Goal: Information Seeking & Learning: Learn about a topic

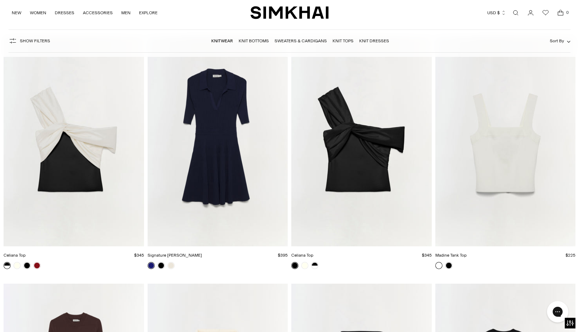
scroll to position [5265, 0]
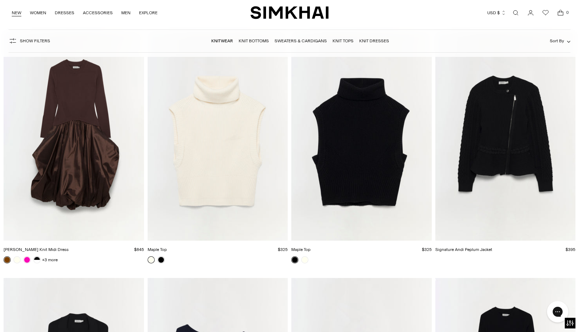
click at [14, 12] on link "NEW" at bounding box center [17, 13] width 10 height 16
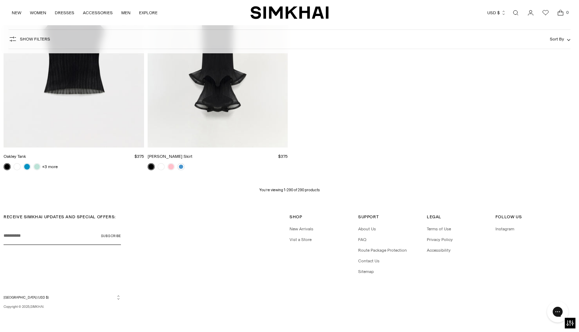
scroll to position [17985, 0]
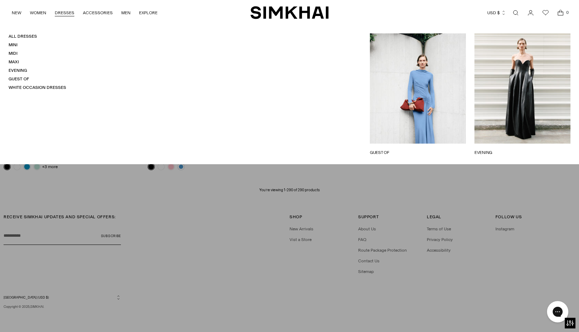
click at [68, 12] on link "DRESSES" at bounding box center [65, 13] width 20 height 16
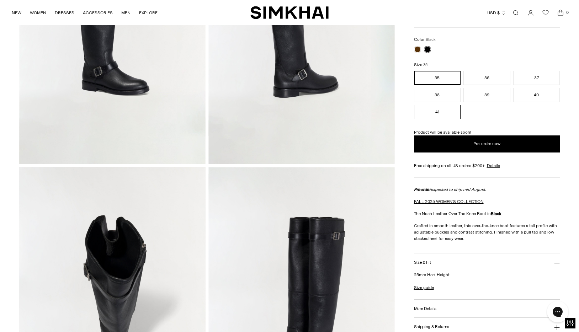
scroll to position [264, 0]
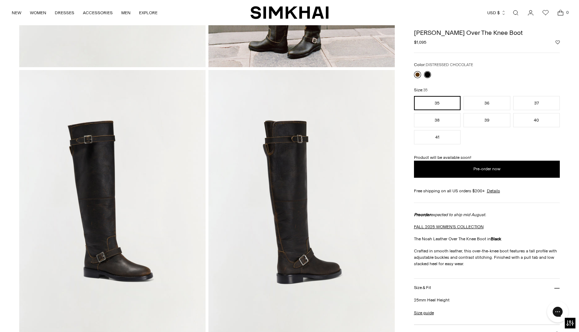
click at [416, 78] on link at bounding box center [417, 74] width 7 height 7
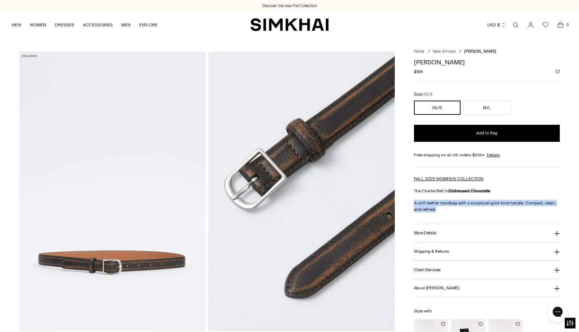
drag, startPoint x: 493, startPoint y: 223, endPoint x: 423, endPoint y: 216, distance: 69.6
click at [414, 213] on p "A soft leather handbag with a sculptural gold-tone handle. Compact, clean, and …" at bounding box center [487, 206] width 146 height 13
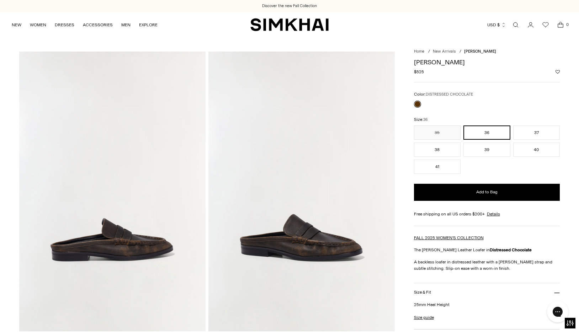
click at [490, 65] on h1 "[PERSON_NAME]" at bounding box center [487, 62] width 146 height 6
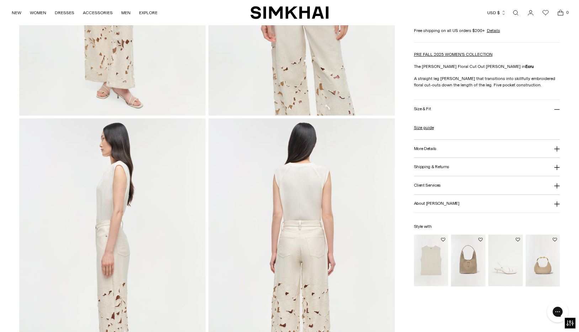
scroll to position [241, 0]
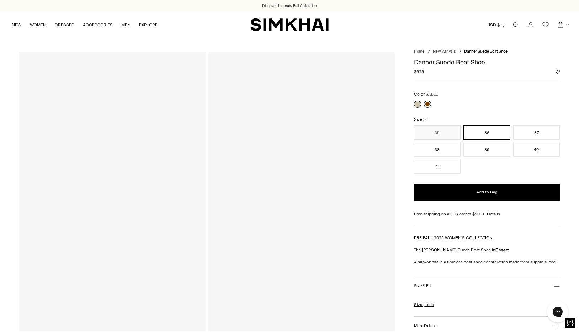
click at [426, 108] on link at bounding box center [427, 104] width 7 height 7
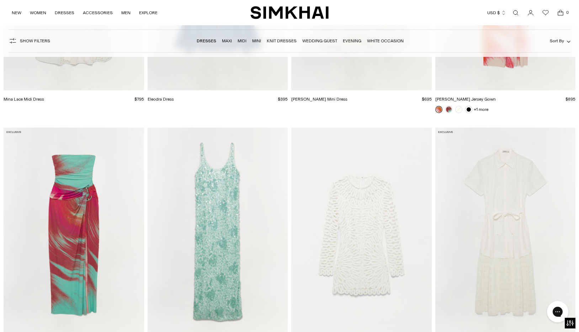
scroll to position [6940, 0]
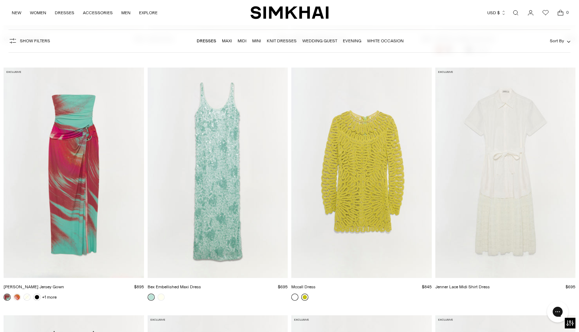
click at [305, 301] on link at bounding box center [304, 297] width 7 height 7
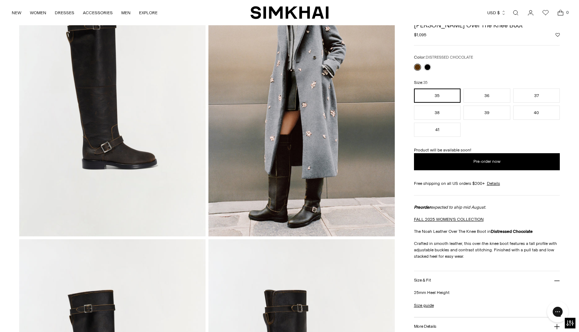
scroll to position [115, 0]
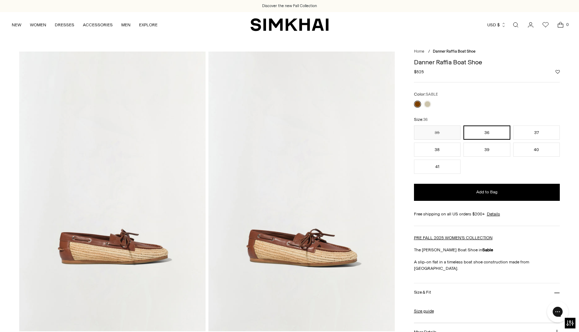
click at [417, 108] on link at bounding box center [417, 104] width 7 height 7
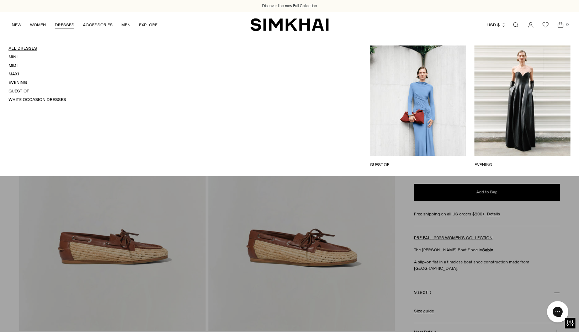
click at [22, 49] on link "All Dresses" at bounding box center [23, 48] width 28 height 5
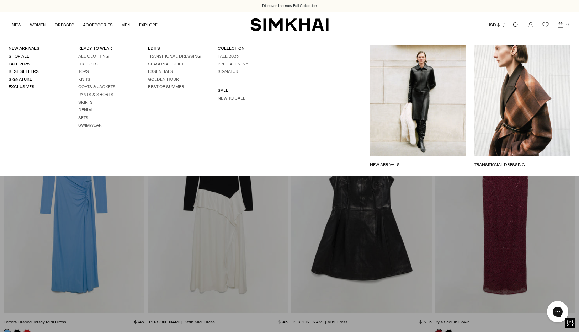
click at [228, 93] on link "SALE" at bounding box center [222, 90] width 11 height 5
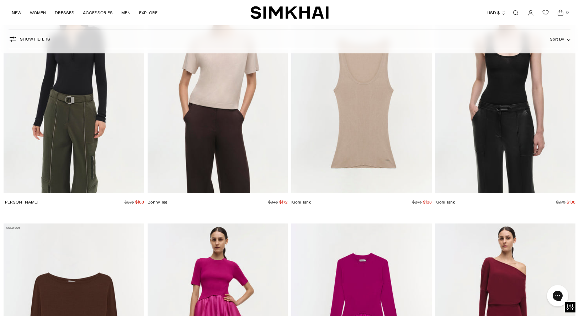
scroll to position [23215, 0]
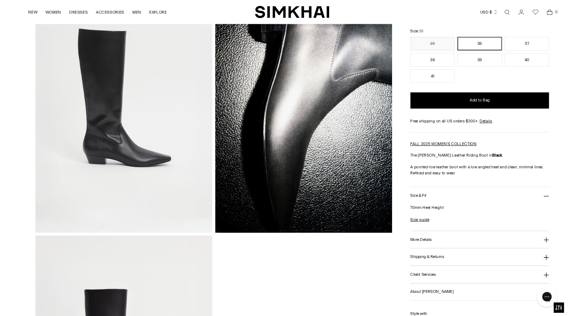
scroll to position [100, 0]
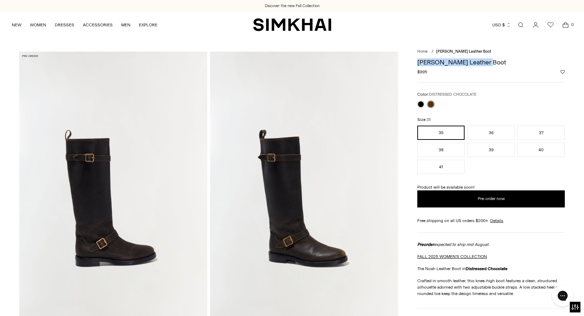
drag, startPoint x: 508, startPoint y: 63, endPoint x: 418, endPoint y: 61, distance: 89.9
click at [418, 61] on h1 "[PERSON_NAME] Leather Boot" at bounding box center [490, 62] width 147 height 6
copy h1 "[PERSON_NAME] Leather Boot"
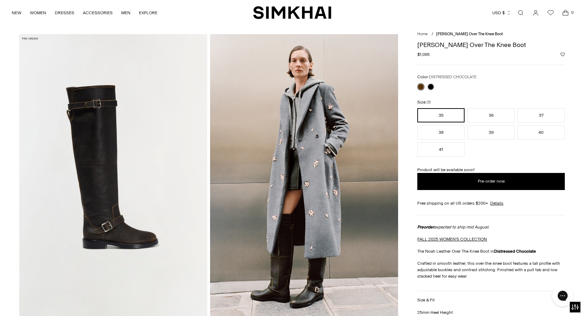
scroll to position [6, 0]
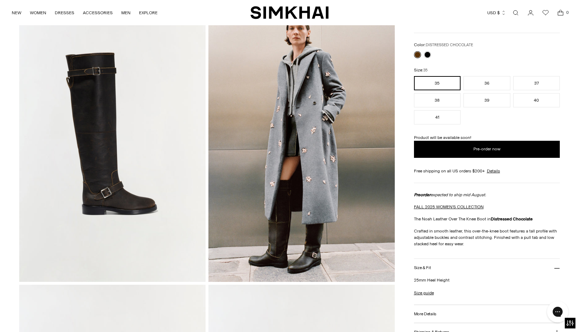
scroll to position [50, 0]
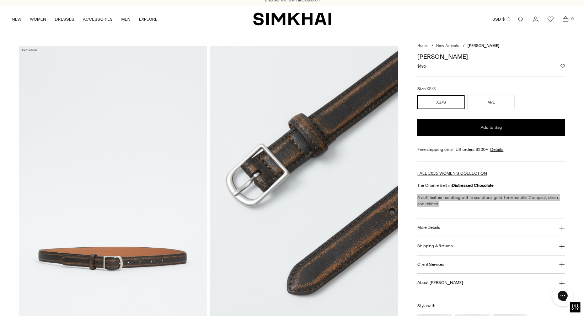
scroll to position [11, 0]
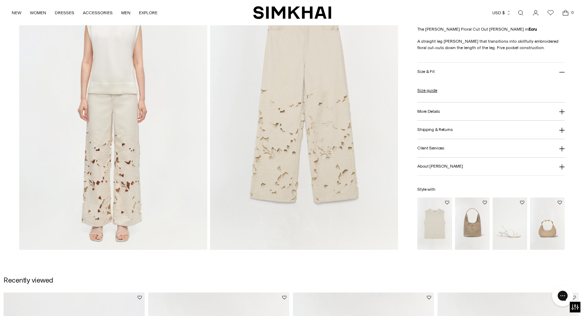
scroll to position [796, 0]
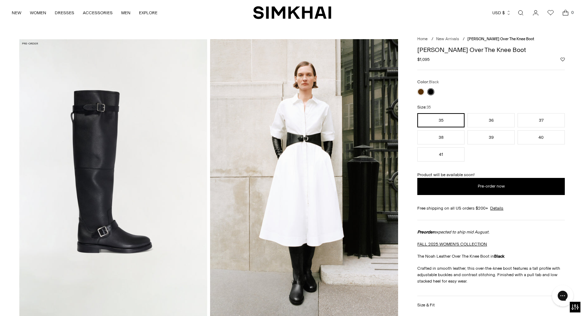
scroll to position [14, 0]
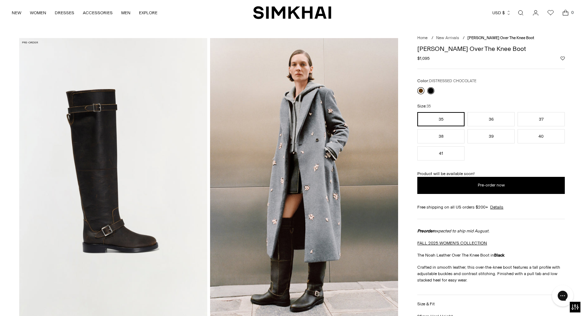
click at [421, 94] on link at bounding box center [420, 90] width 7 height 7
